Goal: Navigation & Orientation: Locate item on page

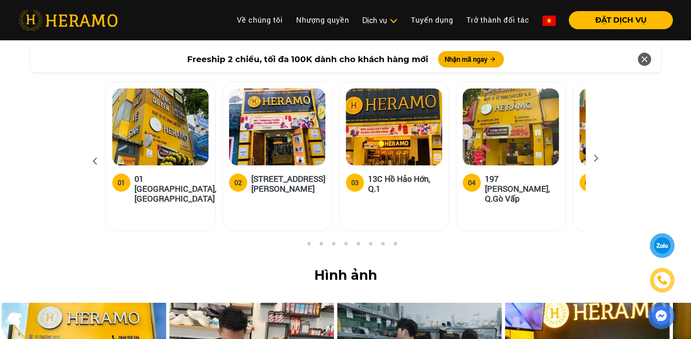
scroll to position [3218, 0]
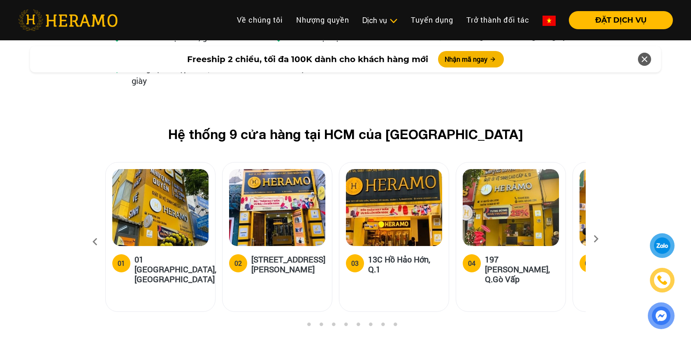
click at [598, 163] on div "Hệ thống 9 cửa hàng tại HCM của HERAMO 01 01 [GEOGRAPHIC_DATA], Q.[GEOGRAPHIC_D…" at bounding box center [345, 223] width 691 height 195
click at [596, 239] on icon at bounding box center [596, 241] width 15 height 5
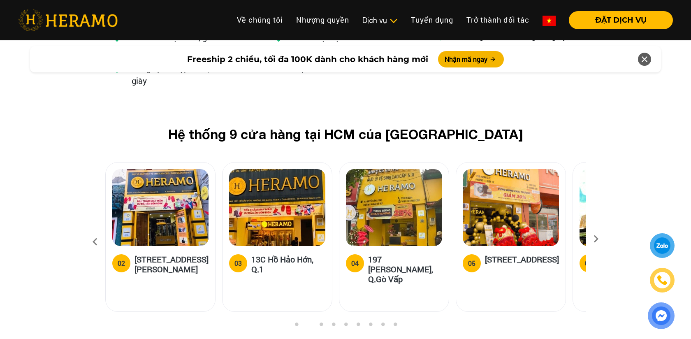
click at [596, 239] on icon at bounding box center [596, 241] width 15 height 5
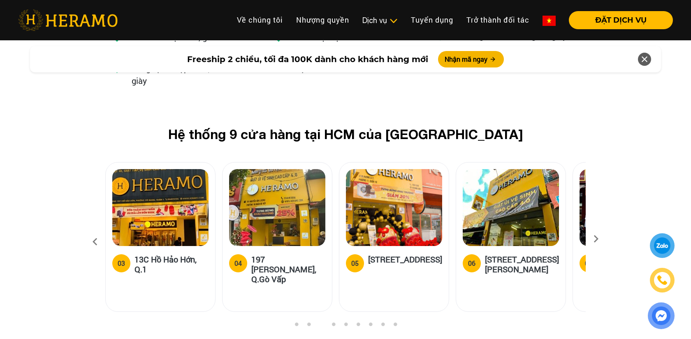
click at [596, 239] on icon at bounding box center [596, 241] width 15 height 5
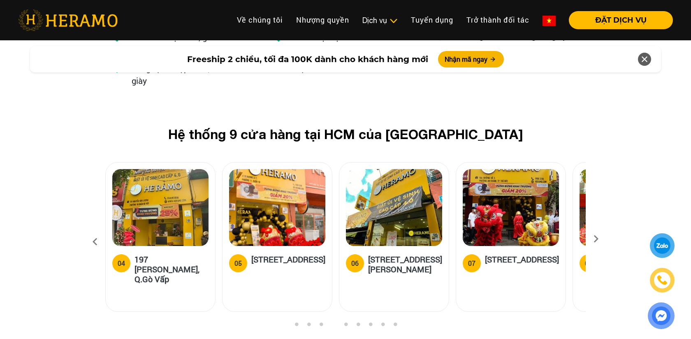
click at [596, 239] on icon at bounding box center [596, 241] width 15 height 5
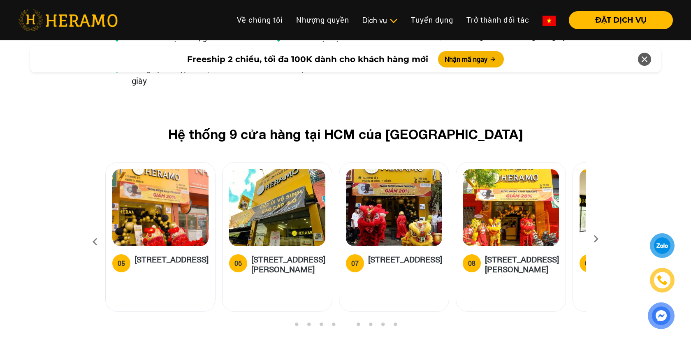
click at [596, 239] on icon at bounding box center [596, 241] width 15 height 5
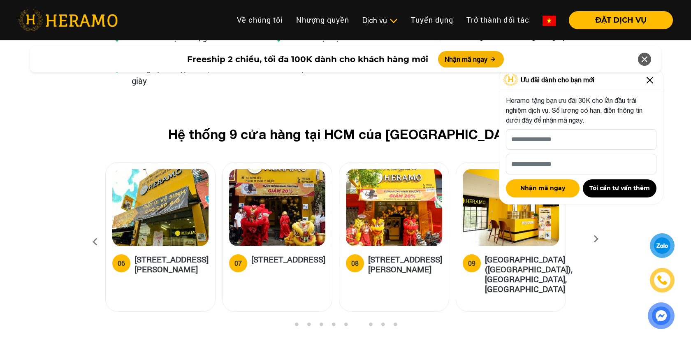
click at [650, 84] on img at bounding box center [649, 80] width 13 height 13
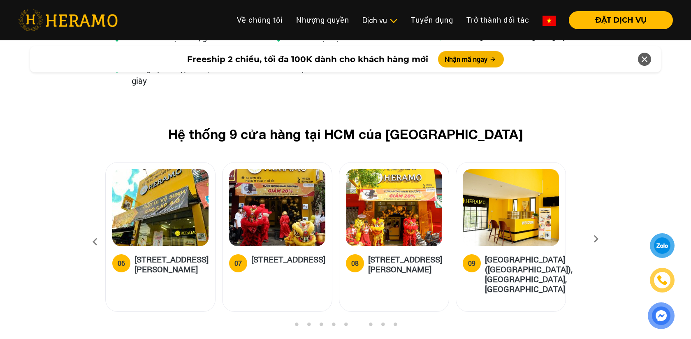
click at [596, 239] on icon at bounding box center [596, 241] width 15 height 5
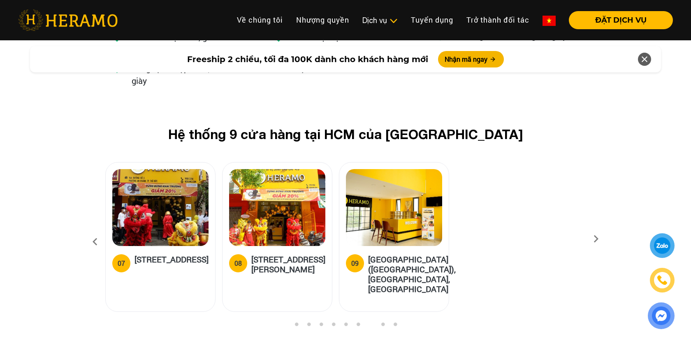
click at [594, 239] on icon at bounding box center [596, 241] width 15 height 5
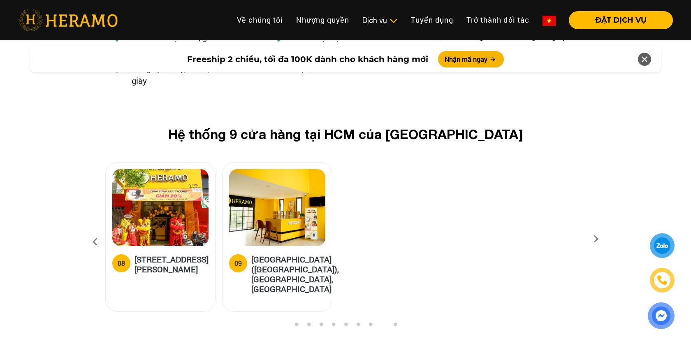
click at [94, 231] on icon at bounding box center [95, 242] width 15 height 22
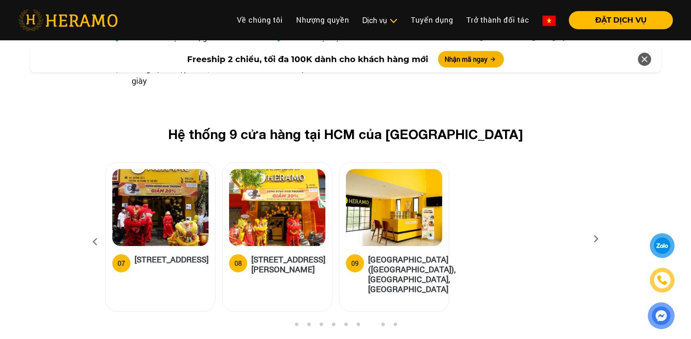
click at [94, 231] on icon at bounding box center [95, 242] width 15 height 22
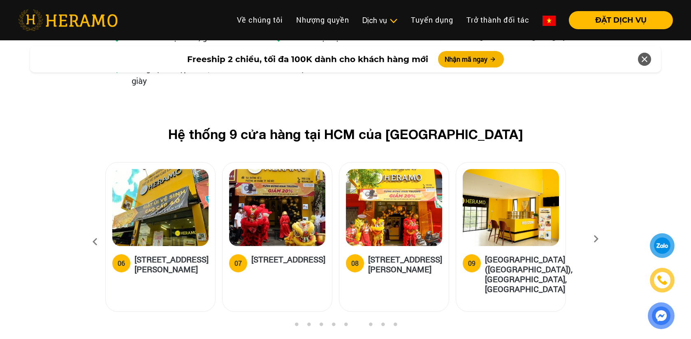
click at [94, 231] on icon at bounding box center [95, 242] width 15 height 22
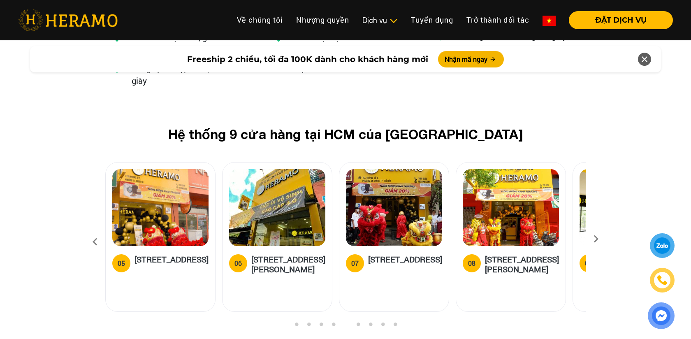
click at [94, 231] on icon at bounding box center [95, 242] width 15 height 22
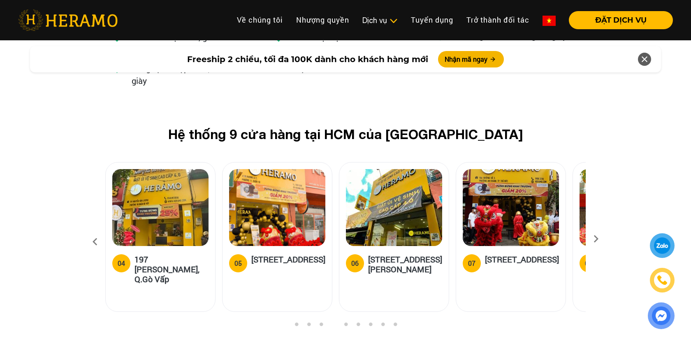
click at [94, 231] on icon at bounding box center [95, 242] width 15 height 22
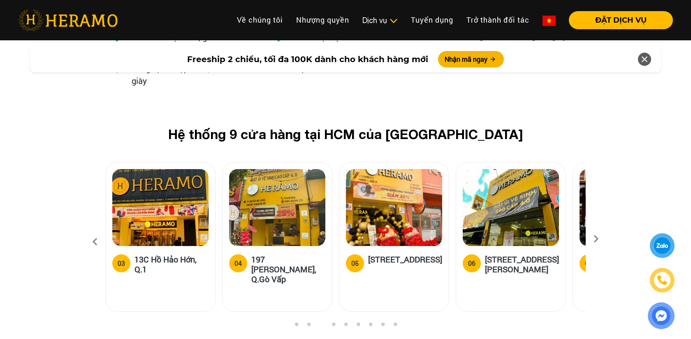
click at [94, 231] on icon at bounding box center [95, 242] width 15 height 22
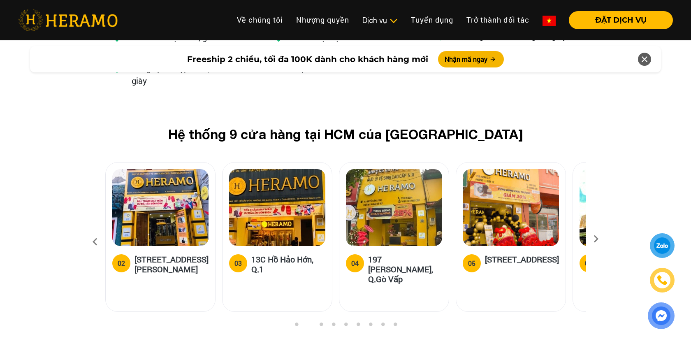
click at [94, 231] on icon at bounding box center [95, 242] width 15 height 22
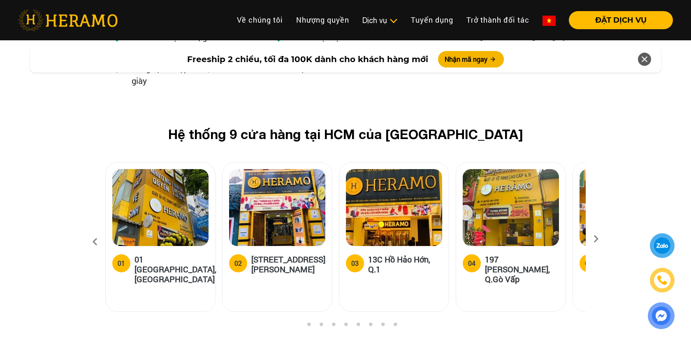
click at [93, 231] on icon at bounding box center [95, 242] width 15 height 22
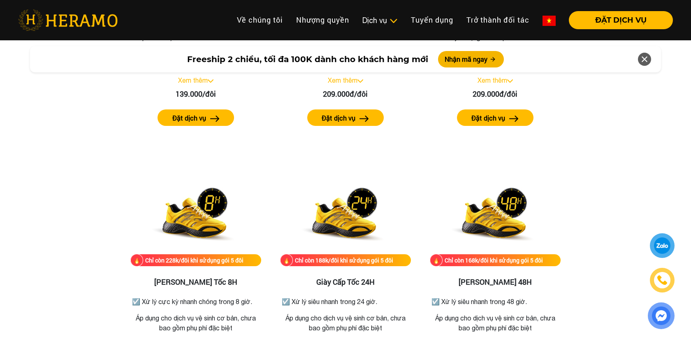
scroll to position [1622, 0]
